Goal: Task Accomplishment & Management: Use online tool/utility

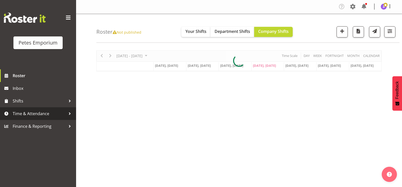
click at [47, 115] on span "Time & Attendance" at bounding box center [39, 114] width 53 height 8
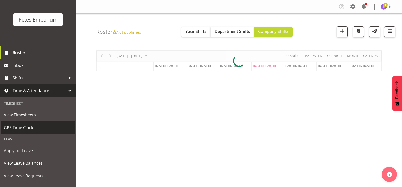
scroll to position [45, 0]
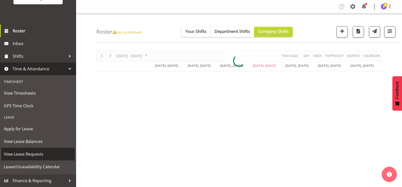
click at [38, 154] on span "View Leave Requests" at bounding box center [38, 155] width 68 height 8
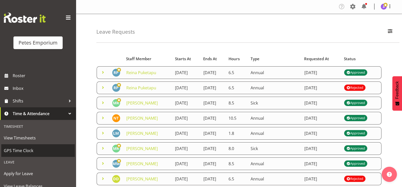
click at [28, 150] on span "GPS Time Clock" at bounding box center [38, 151] width 68 height 8
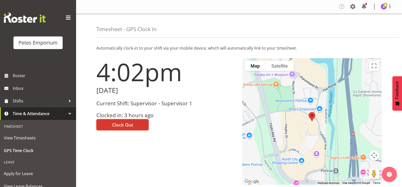
click at [121, 127] on span "Clock Out" at bounding box center [122, 125] width 21 height 7
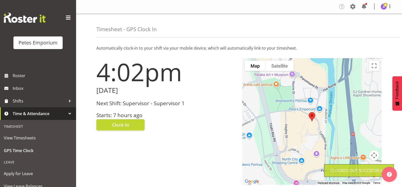
click at [385, 5] on span at bounding box center [385, 5] width 4 height 4
click at [371, 26] on link "Log Out" at bounding box center [368, 26] width 49 height 9
